Goal: Task Accomplishment & Management: Manage account settings

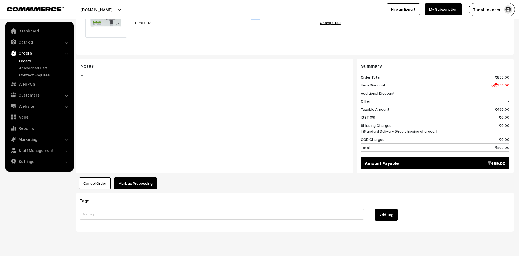
scroll to position [195, 0]
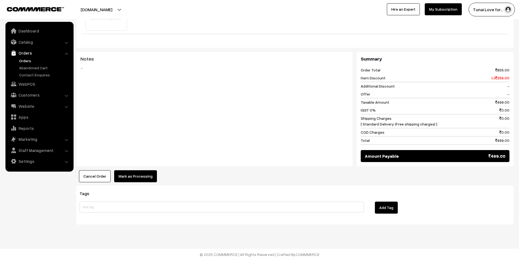
click at [28, 60] on link "Orders" at bounding box center [45, 61] width 54 height 6
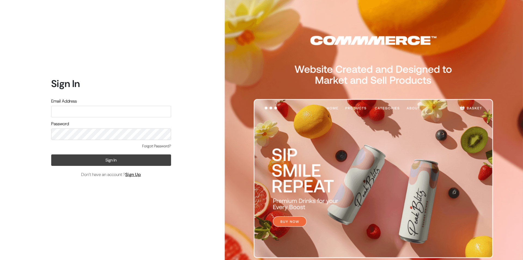
type input "hello@tunai.in"
click at [72, 157] on button "Sign In" at bounding box center [111, 159] width 120 height 11
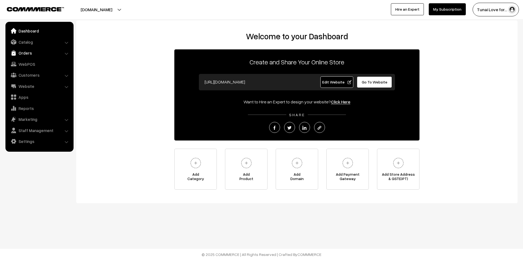
click at [25, 56] on link "Orders" at bounding box center [39, 53] width 65 height 10
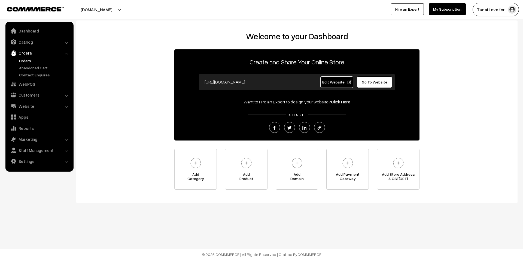
click at [26, 62] on link "Orders" at bounding box center [45, 61] width 54 height 6
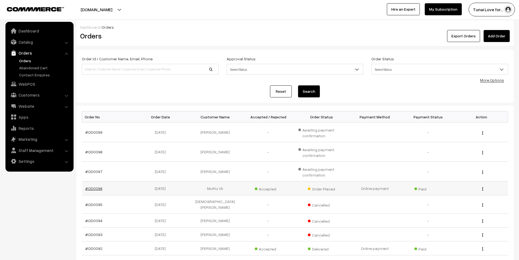
click at [94, 188] on link "#OD0096" at bounding box center [93, 188] width 17 height 5
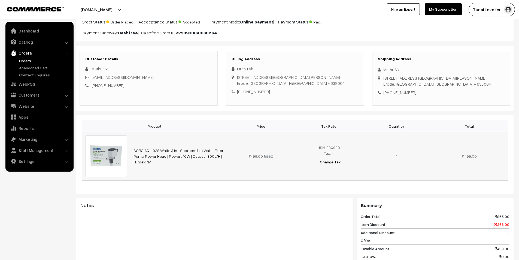
scroll to position [54, 0]
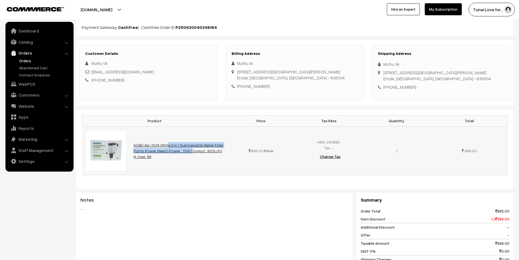
drag, startPoint x: 132, startPoint y: 144, endPoint x: 163, endPoint y: 150, distance: 31.8
click at [163, 150] on td "SOBO AQ-1028 White 3 in 1 Submersible Water Filter Pump Power Head | Power : 10…" at bounding box center [178, 150] width 97 height 49
copy link "SOBO AQ-1028 White 3 in 1 Submersible Water Filter Pump Power Head"
click at [37, 156] on link "Settings" at bounding box center [39, 161] width 65 height 10
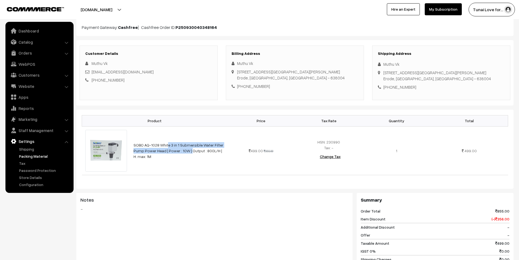
click at [29, 155] on link "Packing Material" at bounding box center [45, 156] width 54 height 6
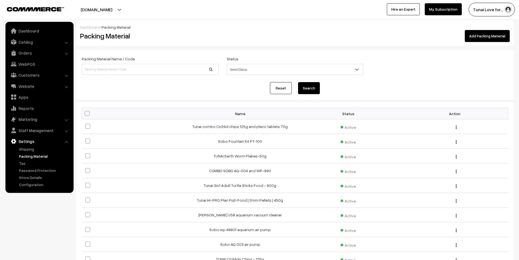
click at [481, 38] on link "Add Packing Material" at bounding box center [487, 36] width 45 height 12
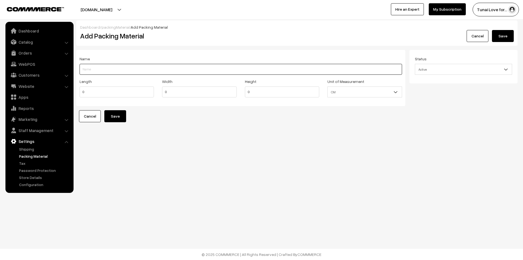
click at [111, 69] on input "Length" at bounding box center [241, 69] width 322 height 11
paste input "SOBO AQ-1028 White 3 in 1 Submersible Water Filter Pump Power Head"
type input "SOBO AQ-1028 White 3 in 1 Submersible Water Filter Pump Power Head"
click at [254, 123] on div "Dashboard / packingMaterial / Add Packing Material Add Packing Material Cancel …" at bounding box center [261, 76] width 523 height 153
click at [216, 67] on input "SOBO AQ-1028 White 3 in 1 Submersible Water Filter Pump Power Head" at bounding box center [241, 69] width 322 height 11
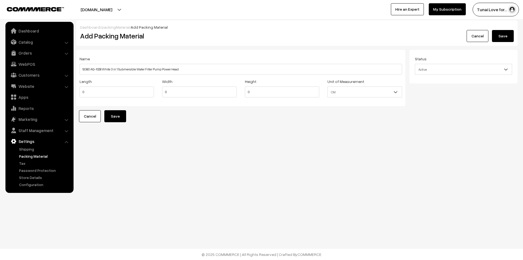
click at [476, 37] on link "Cancel" at bounding box center [477, 36] width 22 height 12
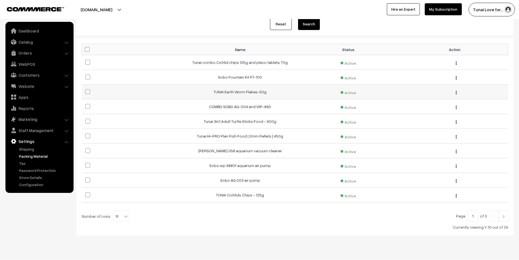
scroll to position [75, 0]
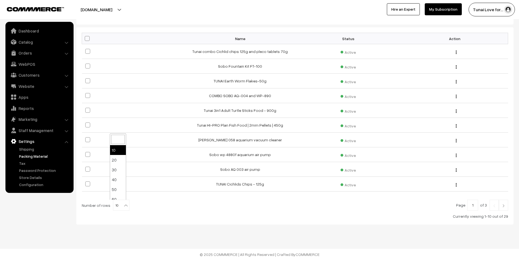
click at [123, 203] on b at bounding box center [125, 204] width 5 height 5
select select "90"
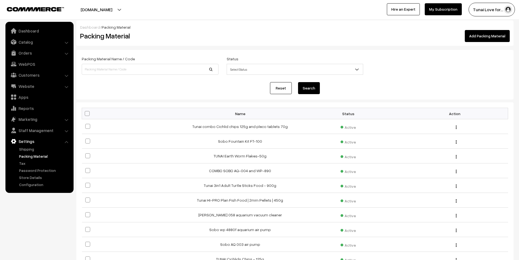
click at [486, 37] on link "Add Packing Material" at bounding box center [487, 36] width 45 height 12
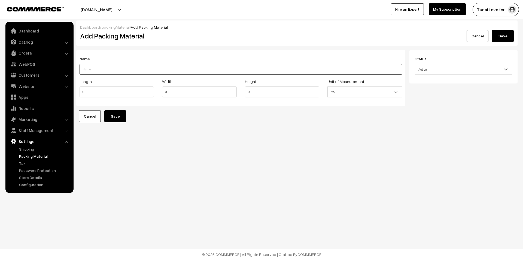
click at [131, 68] on input "Length" at bounding box center [241, 69] width 322 height 11
paste input "SOBO AQ-1028 White 3 in 1 Submersible Water Filter Pump Power Head"
type input "SOBO AQ-1028 White 3 in 1 Submersible Water Filter Pump Power Head"
click at [190, 115] on form "Name SOBO AQ-1028 White 3 in 1 Submersible Water Filter Pump Power Head Length …" at bounding box center [296, 86] width 441 height 72
click at [93, 90] on input "0" at bounding box center [117, 91] width 74 height 11
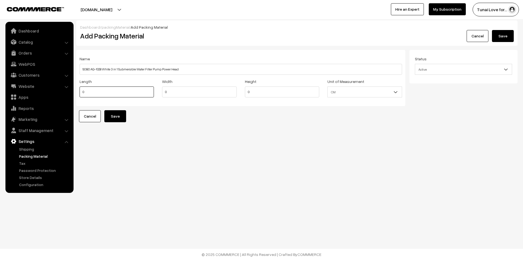
drag, startPoint x: 89, startPoint y: 91, endPoint x: 76, endPoint y: 91, distance: 12.8
click at [76, 91] on div "Length 0" at bounding box center [116, 89] width 83 height 23
click at [87, 90] on input "0" at bounding box center [117, 91] width 74 height 11
drag, startPoint x: 86, startPoint y: 91, endPoint x: 82, endPoint y: 91, distance: 3.9
click at [82, 91] on input "0" at bounding box center [117, 91] width 74 height 11
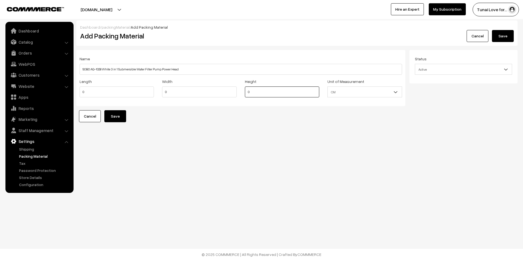
drag, startPoint x: 250, startPoint y: 90, endPoint x: 242, endPoint y: 90, distance: 8.2
click at [242, 90] on div "Height 0" at bounding box center [282, 89] width 83 height 23
type input "12"
click at [152, 89] on div "Length 0 Width 0 Height 12 Unit of Measurement CM Inch CM" at bounding box center [240, 89] width 331 height 23
type input "18"
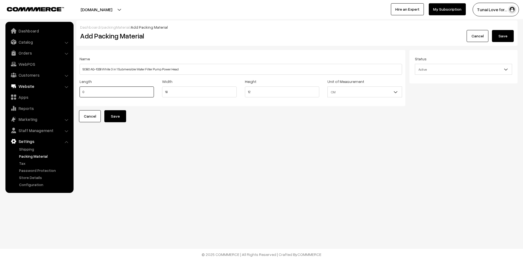
drag, startPoint x: 92, startPoint y: 92, endPoint x: 69, endPoint y: 88, distance: 23.8
click at [69, 89] on body "Thank you for showing interest. Our team will call you shortly. Close tunai.in …" at bounding box center [261, 130] width 523 height 260
type input "10"
click at [120, 116] on button "Save" at bounding box center [115, 116] width 22 height 12
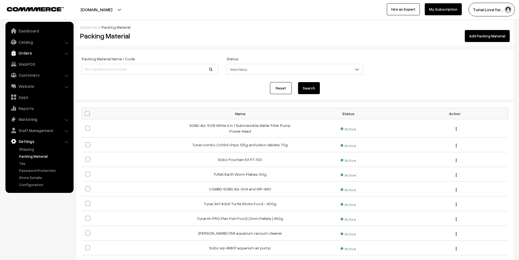
click at [30, 53] on link "Orders" at bounding box center [39, 53] width 65 height 10
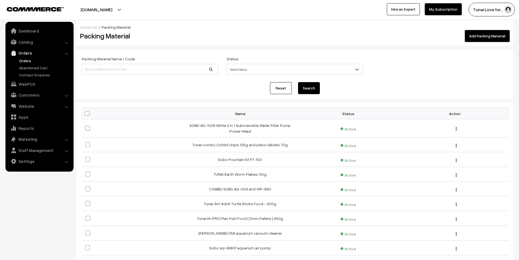
click at [30, 61] on link "Orders" at bounding box center [45, 61] width 54 height 6
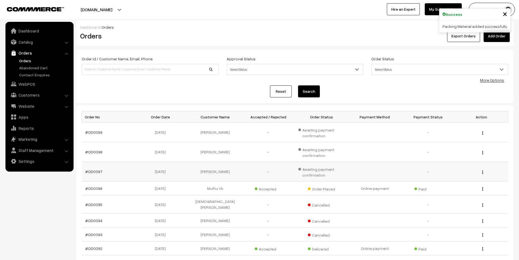
scroll to position [27, 0]
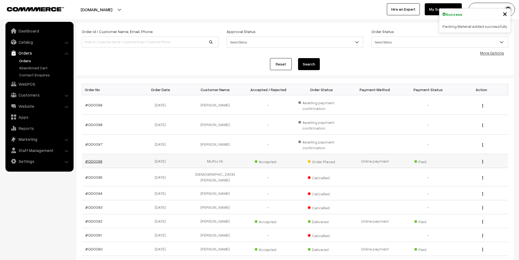
click at [96, 158] on link "#OD0096" at bounding box center [93, 160] width 17 height 5
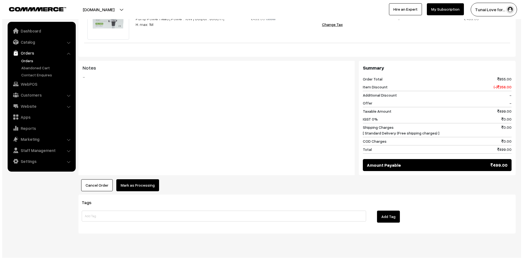
scroll to position [195, 0]
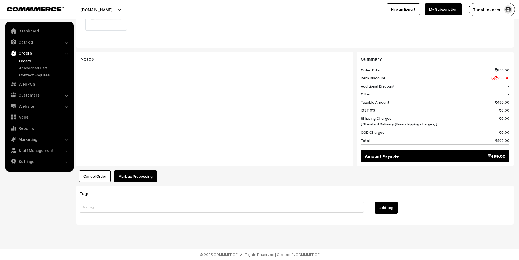
click at [135, 177] on button "Mark as Processing" at bounding box center [135, 176] width 43 height 12
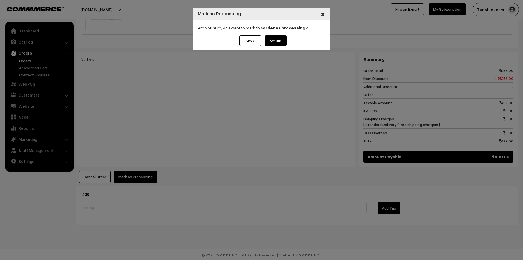
click at [274, 41] on button "Confirm" at bounding box center [276, 40] width 22 height 10
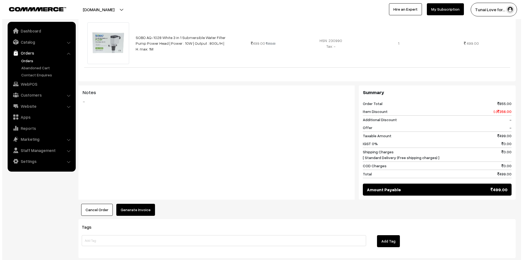
scroll to position [195, 0]
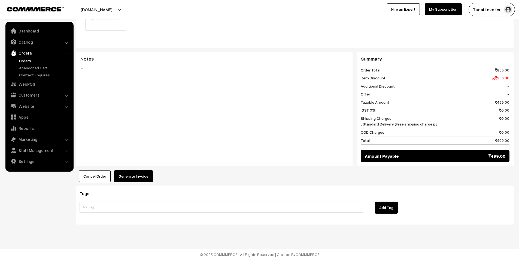
click at [125, 178] on button "Generate Invoice" at bounding box center [133, 176] width 39 height 12
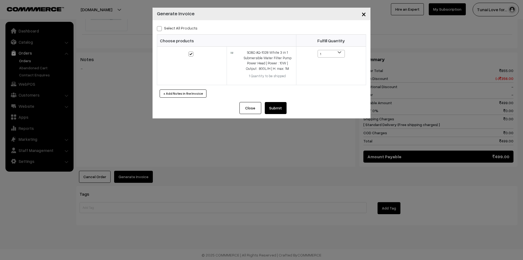
click at [273, 108] on button "Submit" at bounding box center [276, 108] width 22 height 12
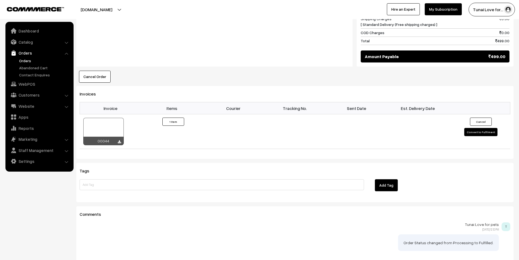
scroll to position [304, 0]
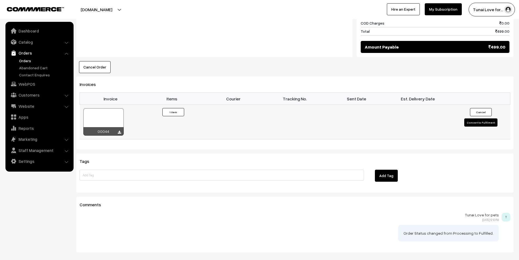
click at [475, 123] on button "Convert to Fulfilment" at bounding box center [480, 122] width 33 height 8
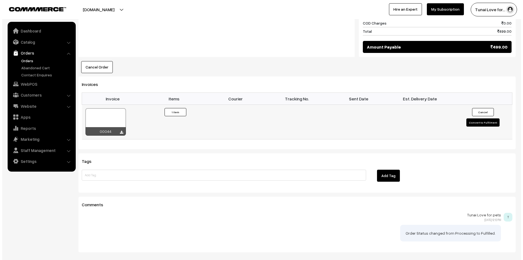
scroll to position [305, 0]
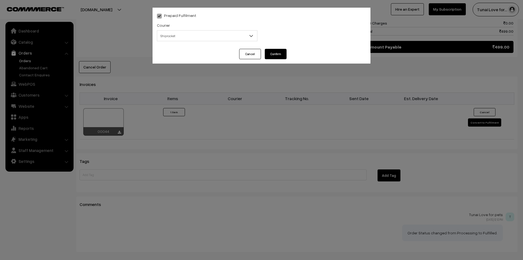
click at [233, 29] on div "Courier -- Select -- Shiprocket Shiprocket" at bounding box center [207, 31] width 100 height 19
click at [230, 39] on span "Shiprocket" at bounding box center [207, 36] width 100 height 10
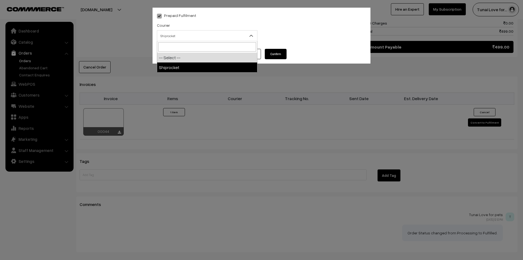
select select "1"
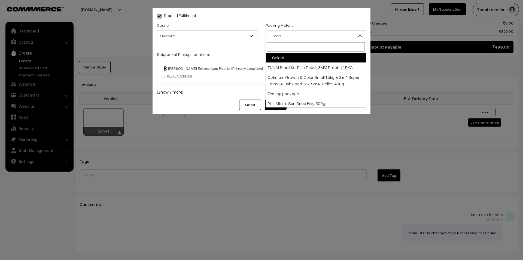
click at [296, 37] on span "-- Select --" at bounding box center [316, 36] width 100 height 10
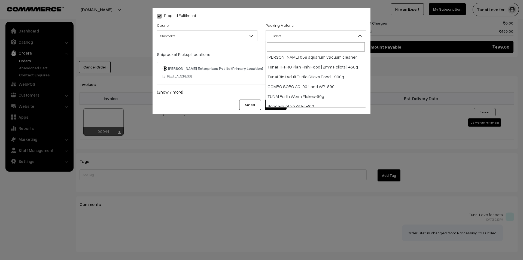
scroll to position [295, 0]
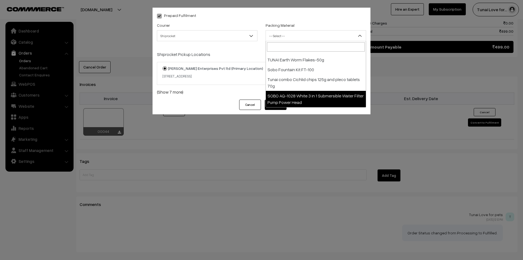
select select "31"
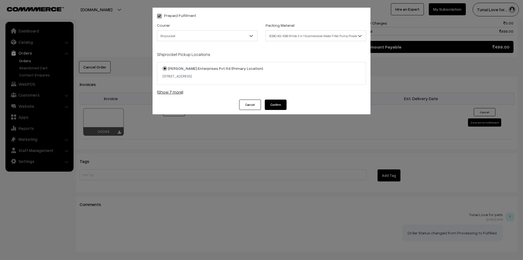
click at [169, 92] on link "(Show 7 more)" at bounding box center [261, 92] width 209 height 7
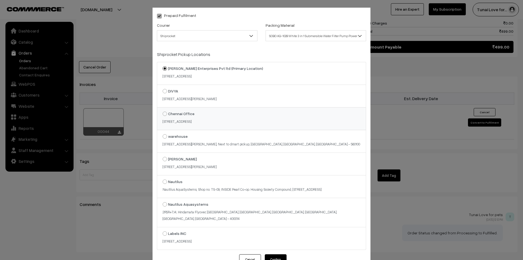
click at [176, 115] on strong "Chennai Office" at bounding box center [181, 113] width 26 height 5
click at [163, 111] on input "Chennai Office [STREET_ADDRESS]" at bounding box center [162, 110] width 4 height 4
radio input "true"
click at [276, 255] on button "Confirm" at bounding box center [276, 259] width 22 height 10
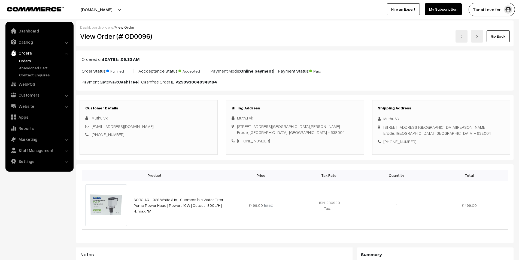
scroll to position [304, 0]
